Goal: Information Seeking & Learning: Learn about a topic

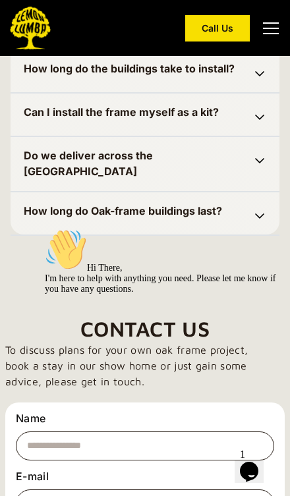
scroll to position [5116, 0]
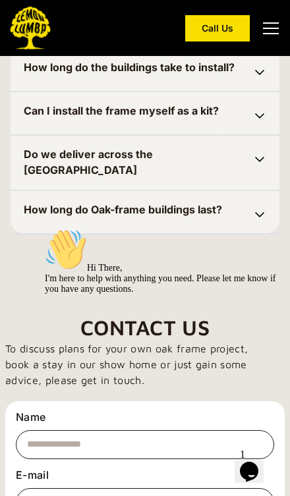
click at [256, 166] on img at bounding box center [259, 159] width 13 height 13
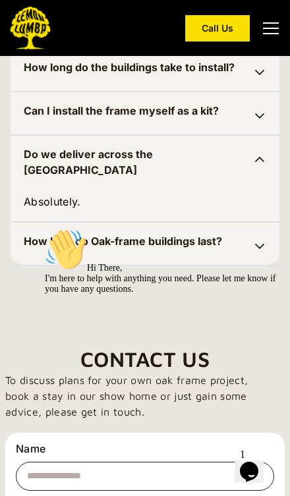
click at [251, 178] on div "Do we deliver across the UK" at bounding box center [145, 162] width 243 height 32
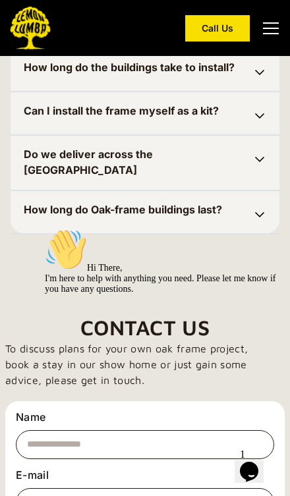
click at [253, 123] on img at bounding box center [259, 115] width 13 height 13
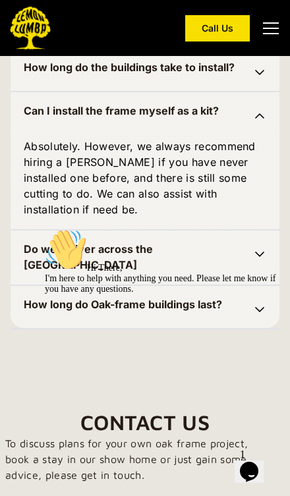
click at [257, 123] on img at bounding box center [259, 115] width 13 height 13
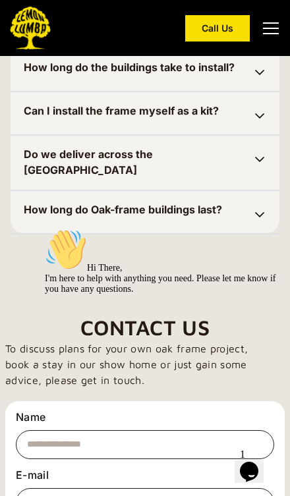
click at [260, 79] on img at bounding box center [259, 72] width 13 height 13
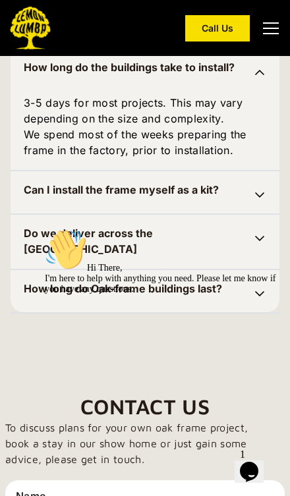
click at [254, 79] on img at bounding box center [259, 72] width 13 height 13
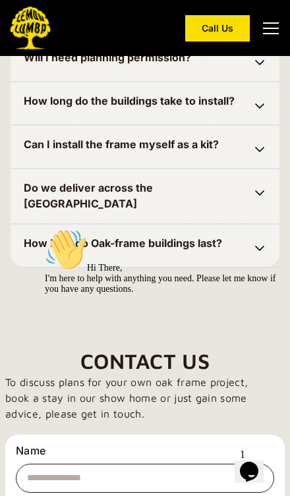
scroll to position [5068, 0]
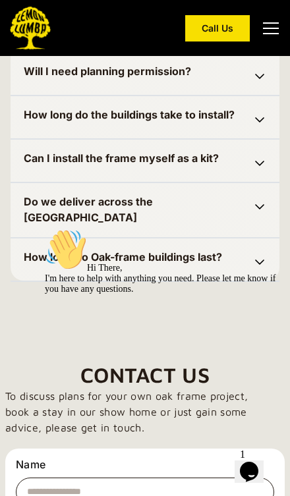
click at [258, 83] on img at bounding box center [259, 76] width 13 height 13
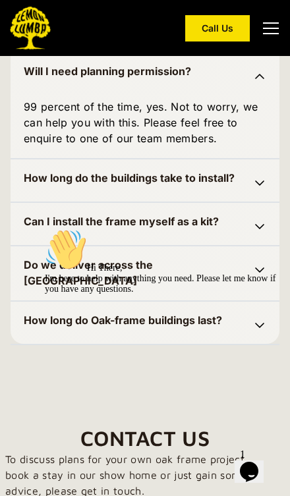
click at [260, 83] on img at bounding box center [259, 76] width 13 height 13
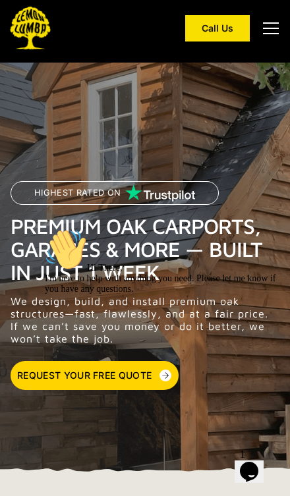
scroll to position [0, 0]
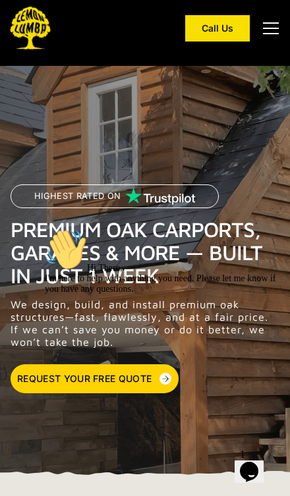
click at [279, 32] on div "menu" at bounding box center [271, 29] width 32 height 32
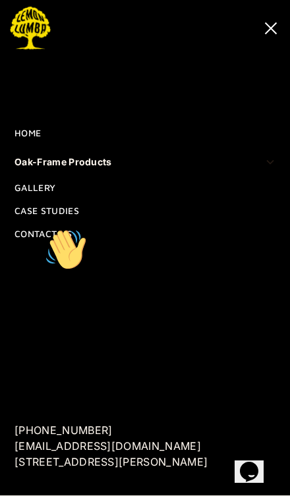
click at [34, 170] on div "Oak-Frame Products" at bounding box center [64, 162] width 98 height 16
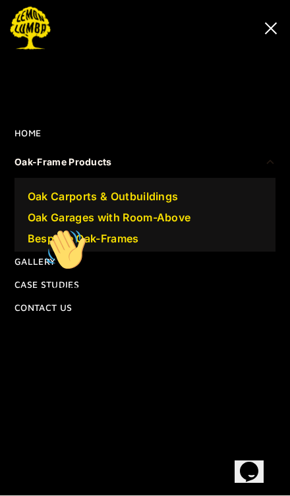
click at [86, 204] on div "Oak Carports & Outbuildings" at bounding box center [103, 197] width 151 height 16
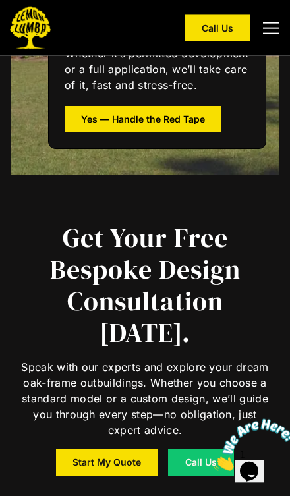
scroll to position [6184, 0]
